Goal: Find specific fact

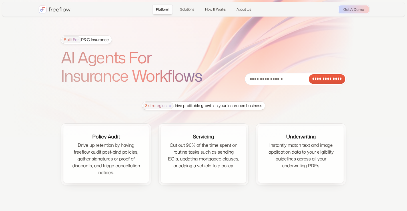
scroll to position [1270, 0]
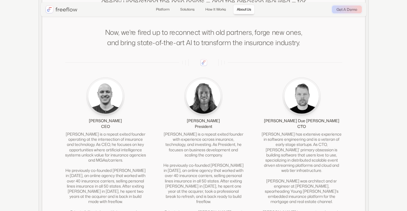
click at [299, 81] on img at bounding box center [303, 94] width 51 height 39
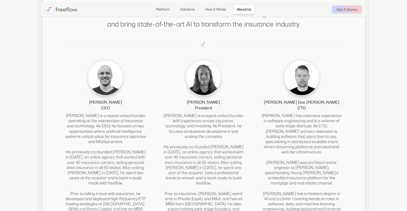
scroll to position [1298, 0]
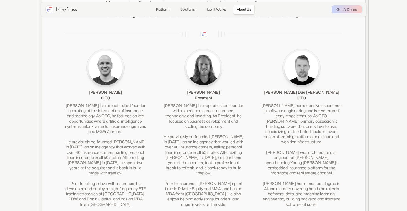
click at [288, 108] on div "[PERSON_NAME] has extensive experience in software engineering and is a veteran…" at bounding box center [301, 155] width 81 height 104
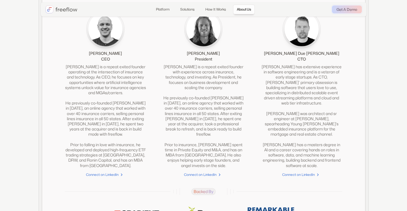
scroll to position [1297, 0]
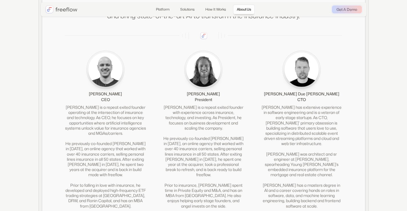
click at [288, 91] on div "[PERSON_NAME] Due [PERSON_NAME]" at bounding box center [301, 94] width 75 height 6
copy div "[PERSON_NAME] Due [PERSON_NAME]"
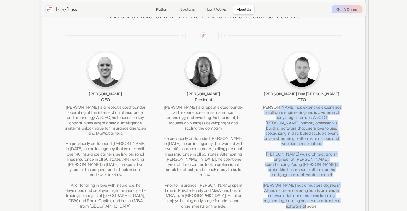
drag, startPoint x: 284, startPoint y: 92, endPoint x: 310, endPoint y: 180, distance: 91.5
click at [310, 180] on div "[PERSON_NAME] has extensive experience in software engineering and is a veteran…" at bounding box center [301, 157] width 81 height 104
copy div "has extensive experience in software engineering and is a veteran of early stag…"
